Goal: Task Accomplishment & Management: Manage account settings

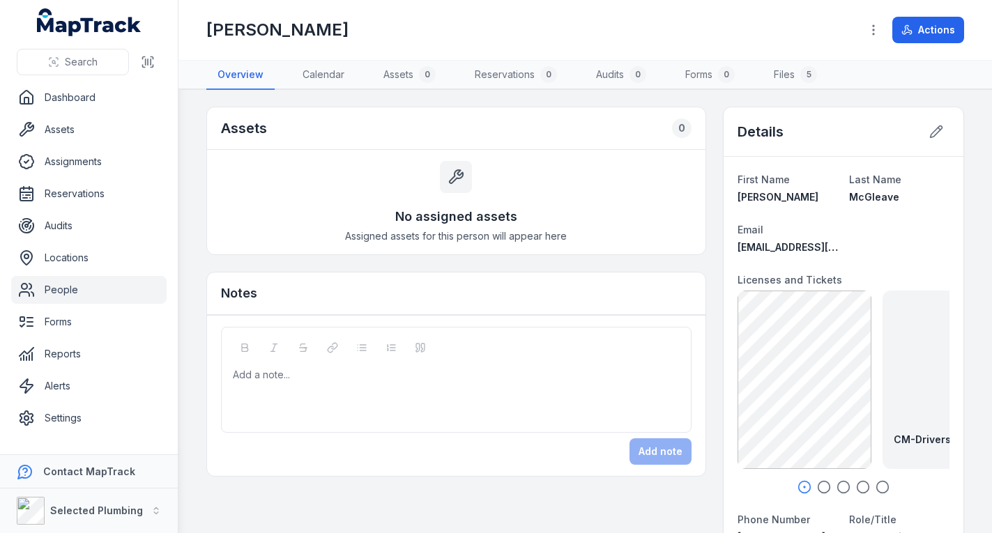
drag, startPoint x: 60, startPoint y: 275, endPoint x: 59, endPoint y: 282, distance: 7.7
click at [60, 280] on ul "Dashboard Assets Assignments Reservations Audits Locations People Forms Reports…" at bounding box center [88, 258] width 155 height 349
click at [58, 285] on link "People" at bounding box center [88, 290] width 155 height 28
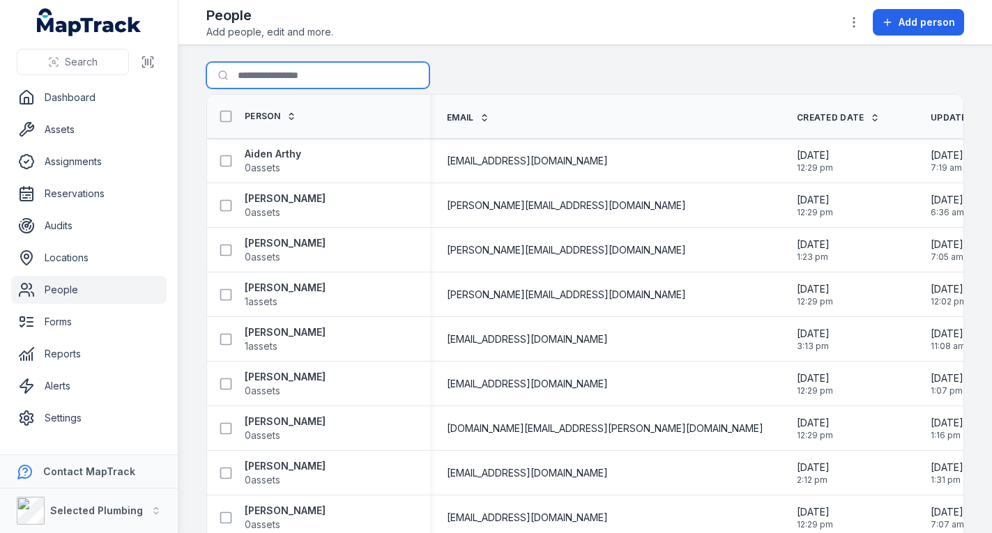
click at [295, 71] on input "Search for people" at bounding box center [317, 75] width 223 height 26
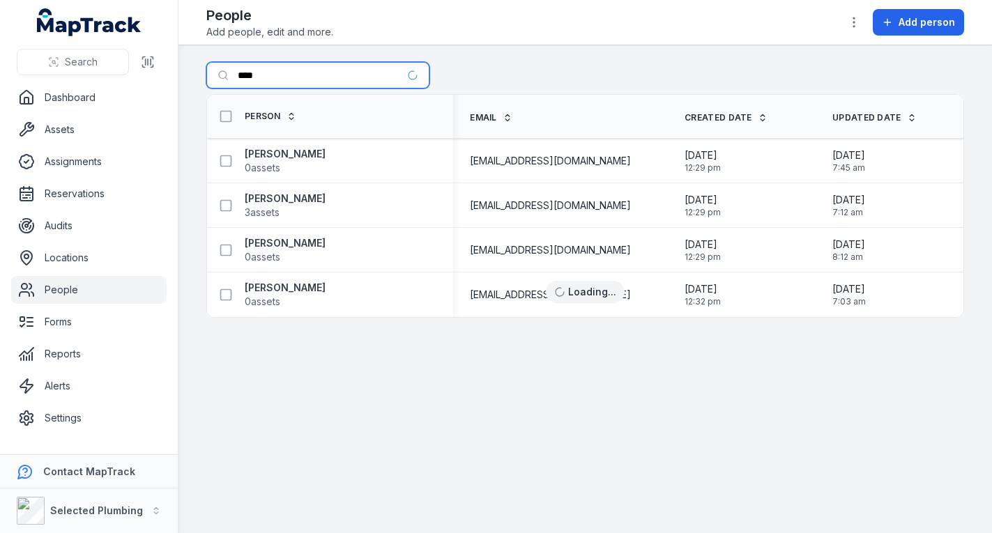
type input "****"
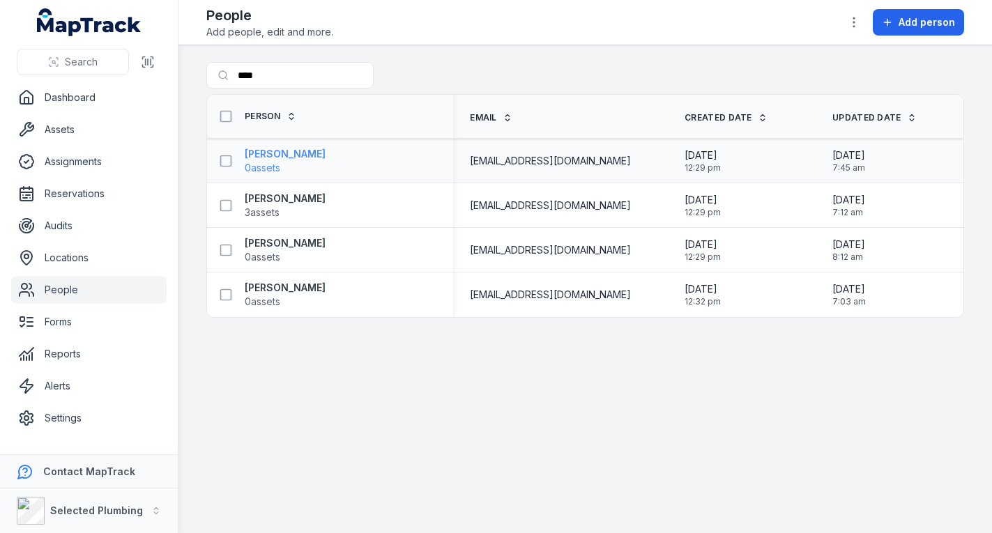
click at [265, 155] on strong "[PERSON_NAME]" at bounding box center [285, 154] width 81 height 14
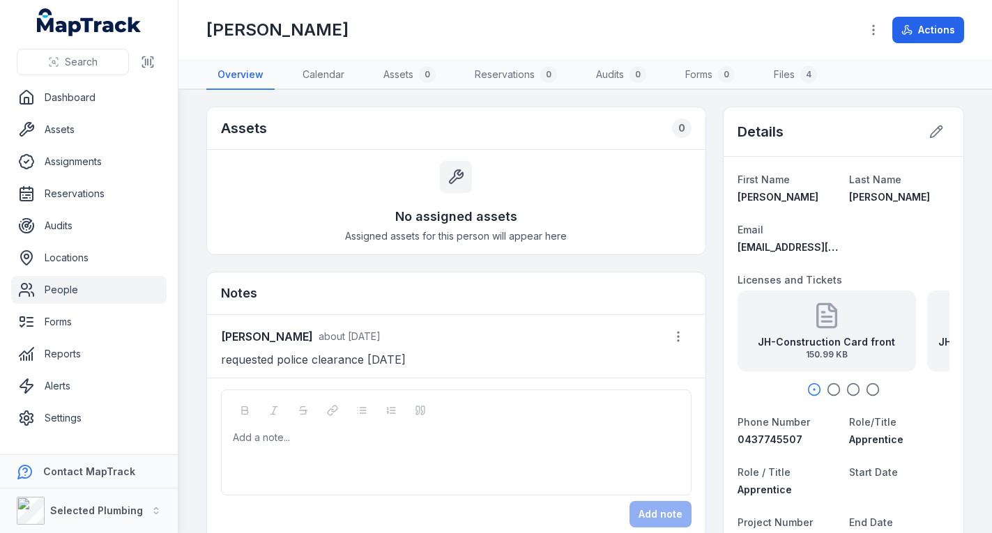
click at [827, 387] on icon "button" at bounding box center [834, 390] width 14 height 14
click at [851, 387] on icon "button" at bounding box center [853, 390] width 14 height 14
click at [866, 386] on icon "button" at bounding box center [873, 390] width 14 height 14
click at [125, 286] on link "People" at bounding box center [88, 290] width 155 height 28
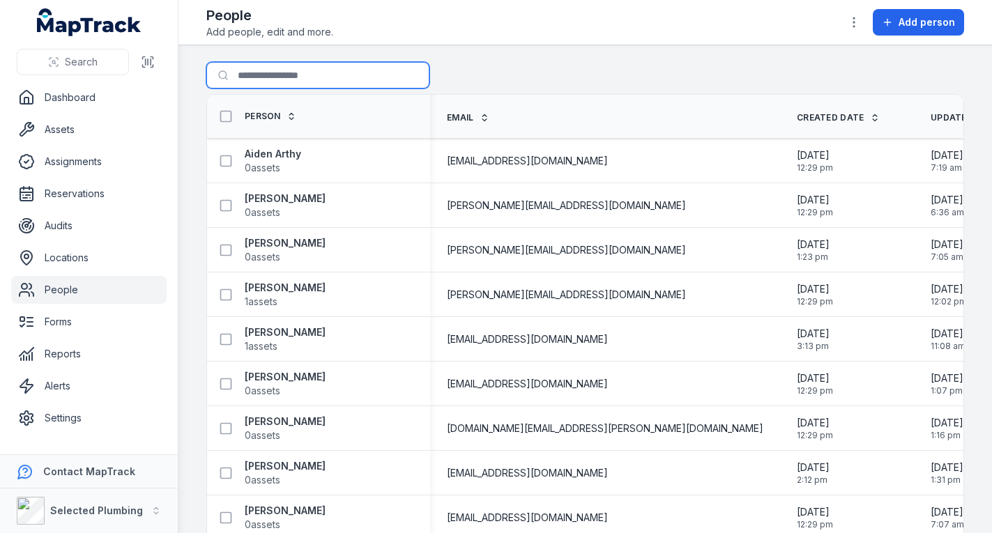
click at [271, 70] on input "Search for people" at bounding box center [317, 75] width 223 height 26
type input "******"
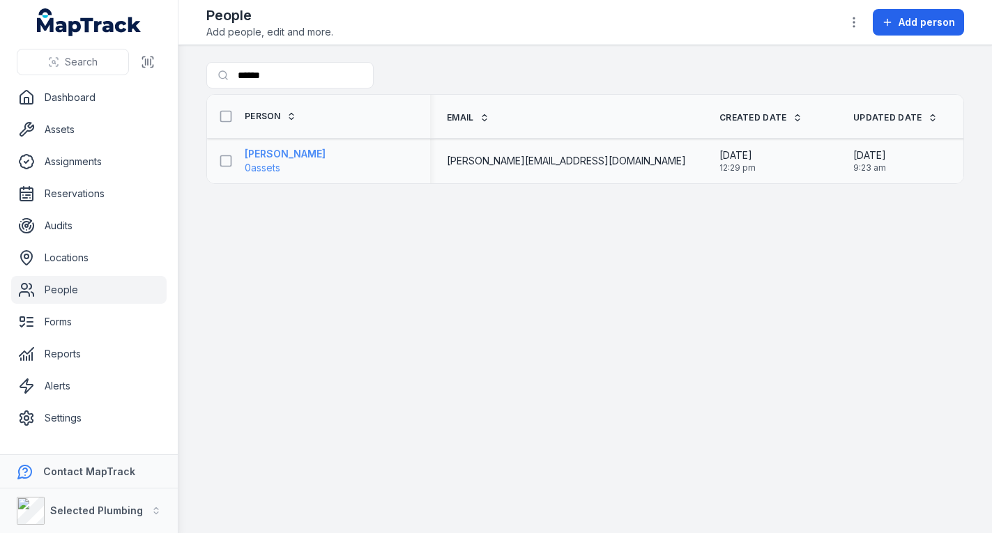
click at [270, 150] on strong "[PERSON_NAME]" at bounding box center [285, 154] width 81 height 14
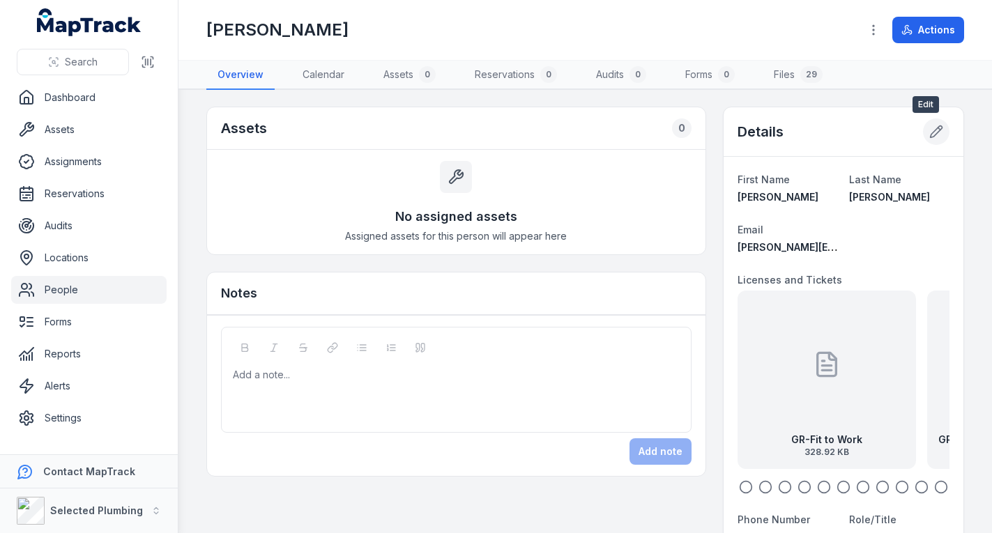
click at [929, 126] on icon at bounding box center [936, 132] width 14 height 14
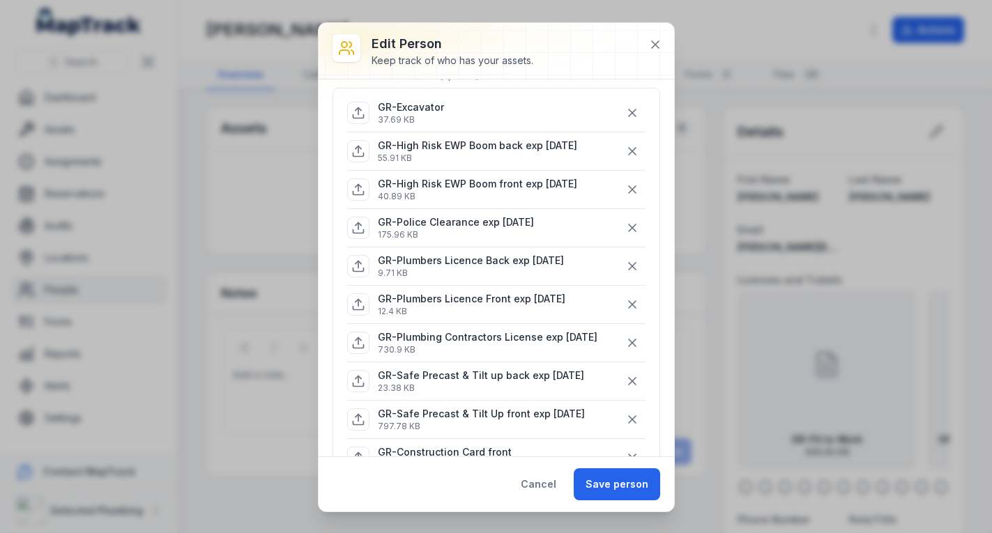
scroll to position [139, 0]
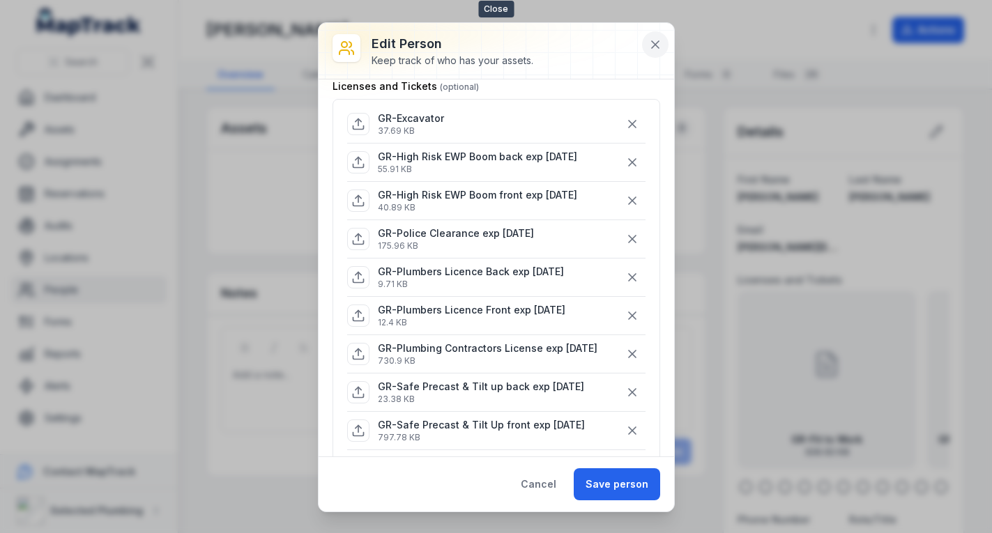
click at [649, 41] on icon at bounding box center [655, 45] width 14 height 14
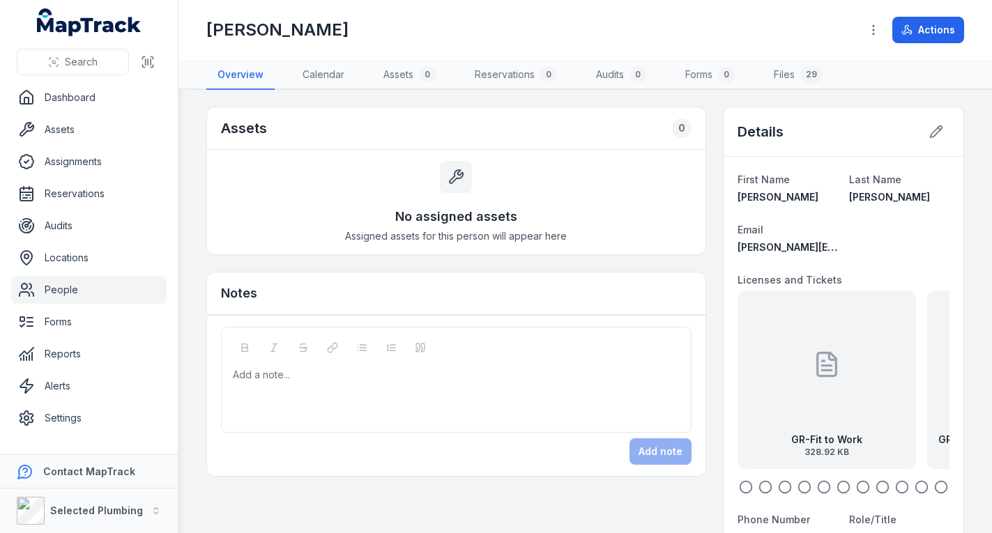
click at [759, 488] on icon "button" at bounding box center [766, 487] width 14 height 14
click at [739, 485] on icon "button" at bounding box center [746, 487] width 14 height 14
drag, startPoint x: 807, startPoint y: 424, endPoint x: 780, endPoint y: 407, distance: 31.9
click at [897, 407] on div "GR-Drivers License front exp [DATE] 4.87 MB" at bounding box center [986, 380] width 178 height 178
drag, startPoint x: 846, startPoint y: 405, endPoint x: 736, endPoint y: 418, distance: 110.2
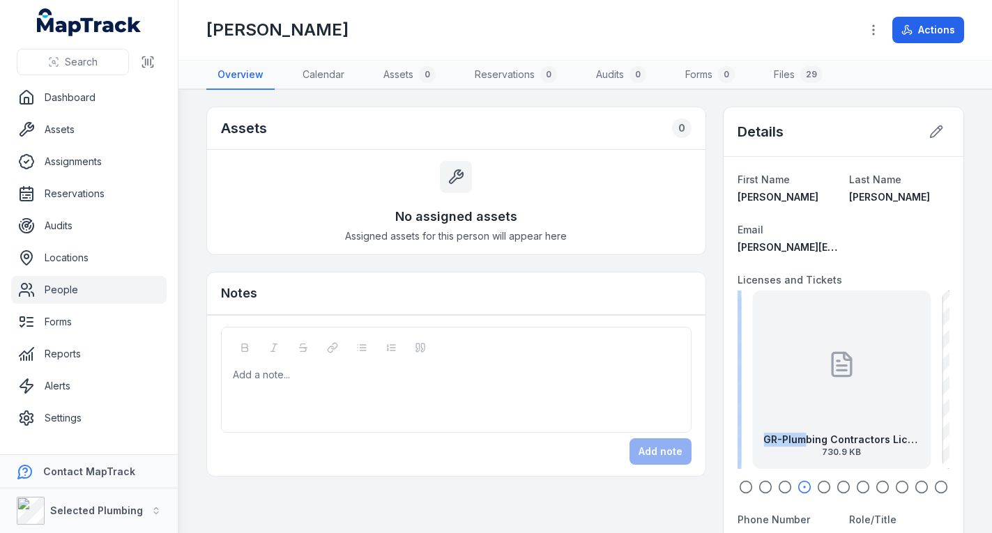
click at [828, 418] on div at bounding box center [842, 365] width 28 height 126
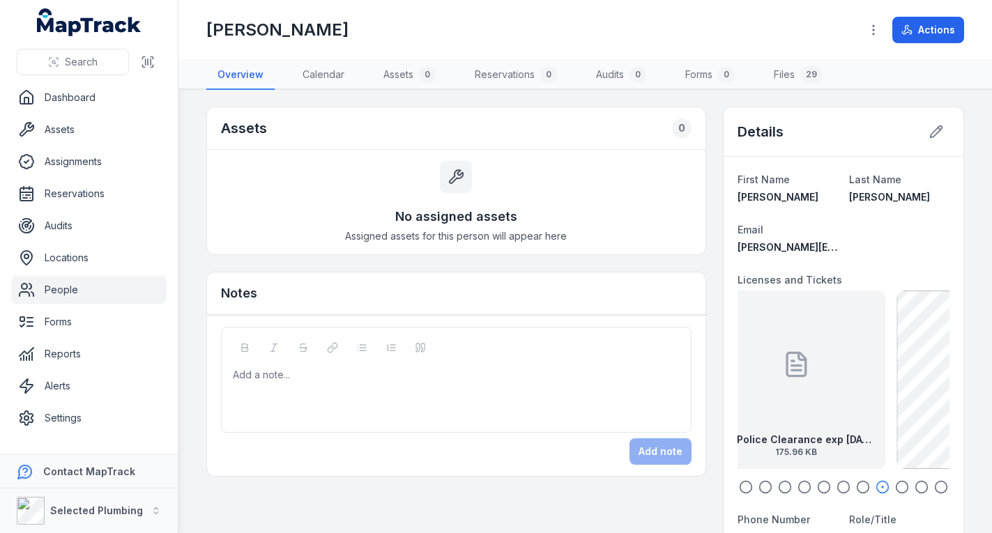
drag, startPoint x: 859, startPoint y: 401, endPoint x: 791, endPoint y: 423, distance: 71.9
click at [791, 423] on div "GR-Police Clearance exp [DATE] 175.96 KB" at bounding box center [796, 380] width 178 height 178
click at [68, 287] on link "People" at bounding box center [88, 290] width 155 height 28
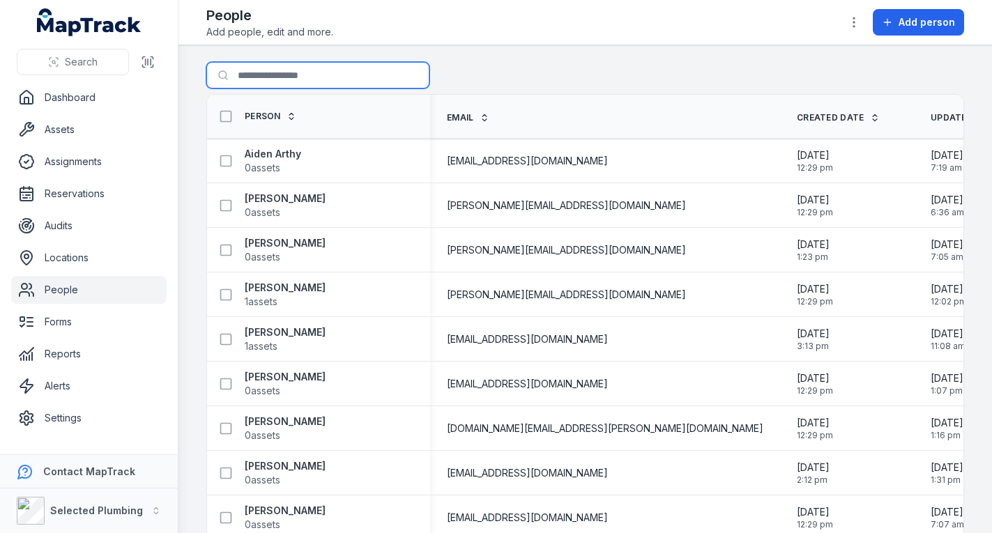
click at [264, 78] on input "Search for people" at bounding box center [317, 75] width 223 height 26
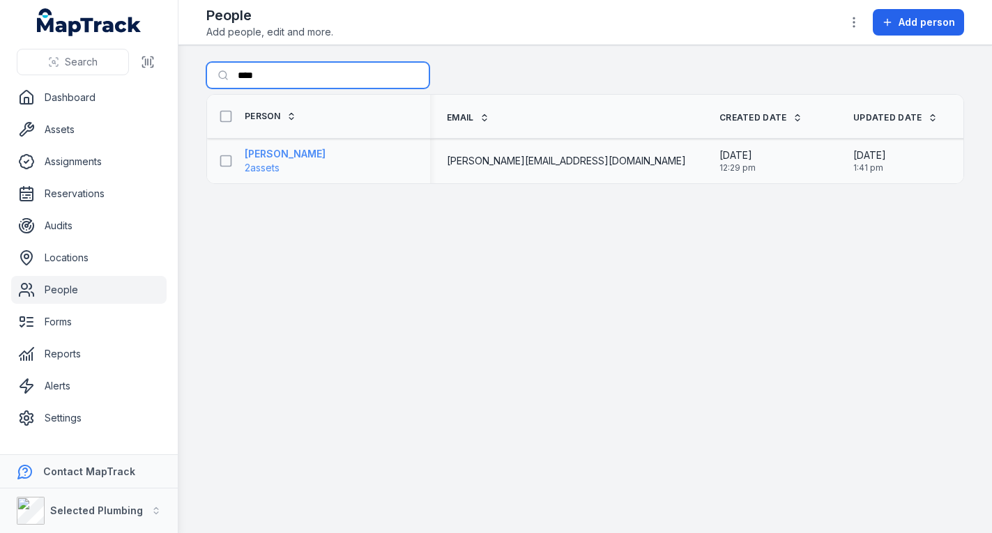
type input "****"
click at [269, 151] on strong "[PERSON_NAME]" at bounding box center [285, 154] width 81 height 14
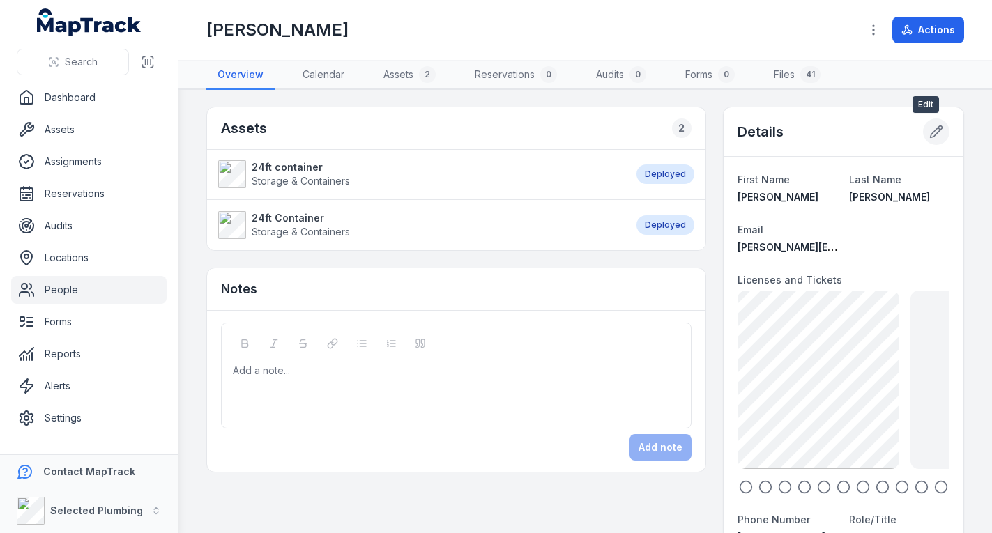
click at [929, 130] on icon at bounding box center [936, 132] width 14 height 14
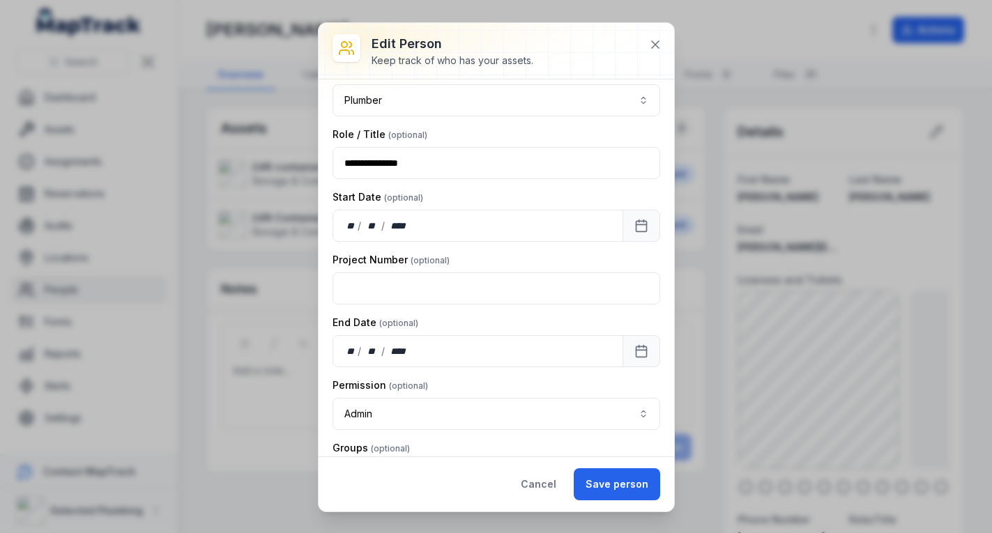
scroll to position [1218, 0]
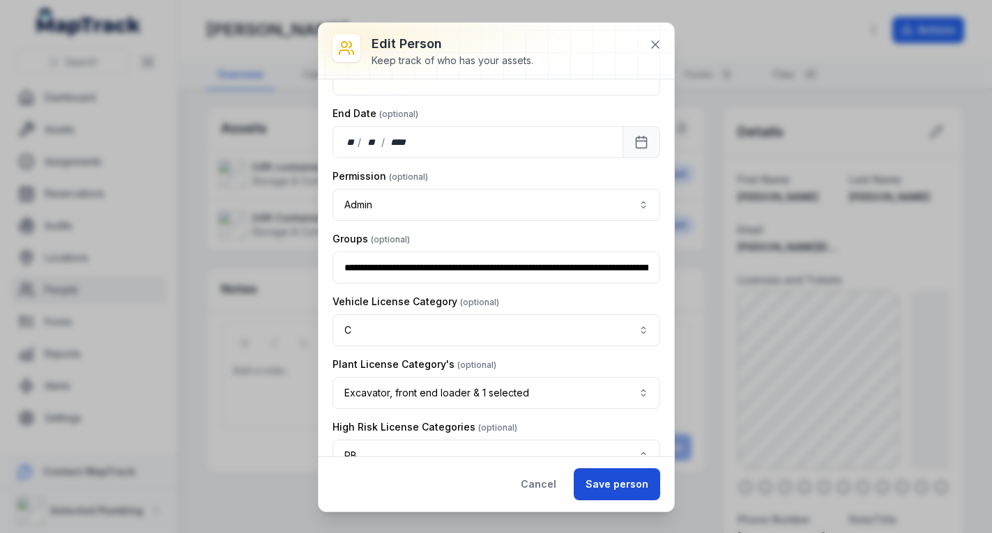
click at [630, 485] on button "Save person" at bounding box center [617, 485] width 86 height 32
